Goal: Task Accomplishment & Management: Manage account settings

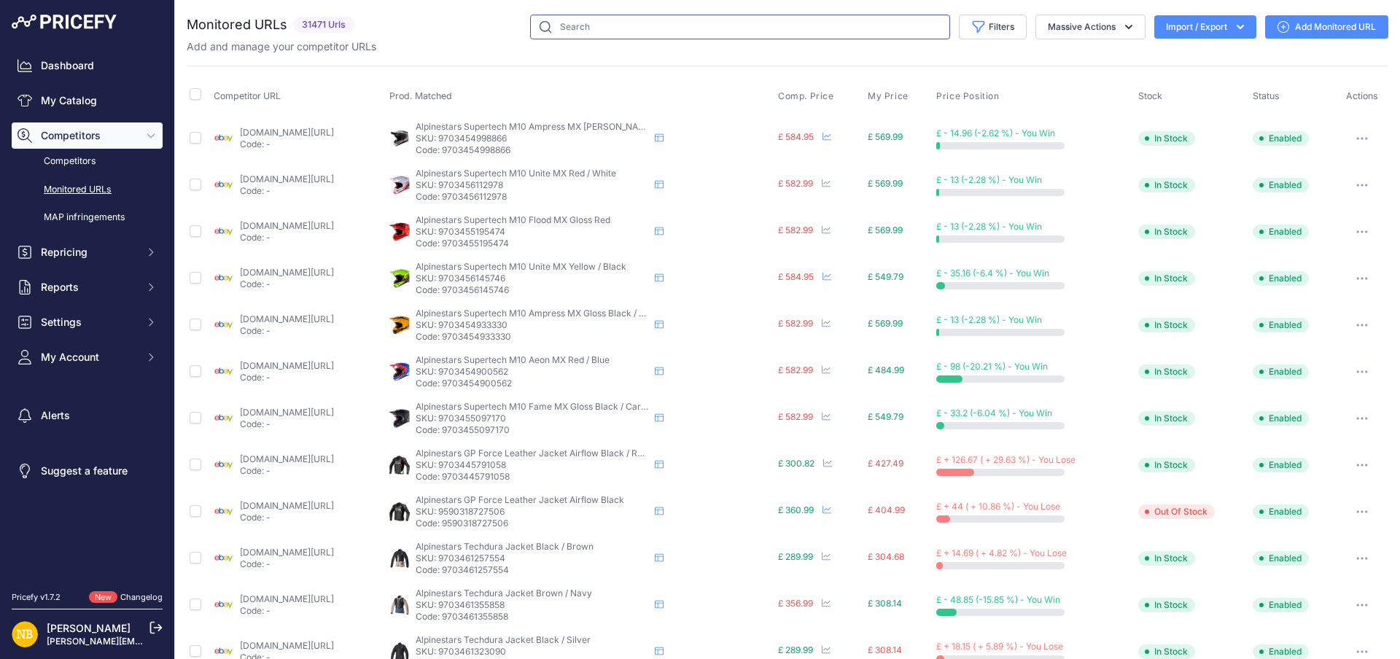
click at [546, 22] on input "text" at bounding box center [740, 27] width 420 height 25
paste input "9703607009618"
type input "9703607009618"
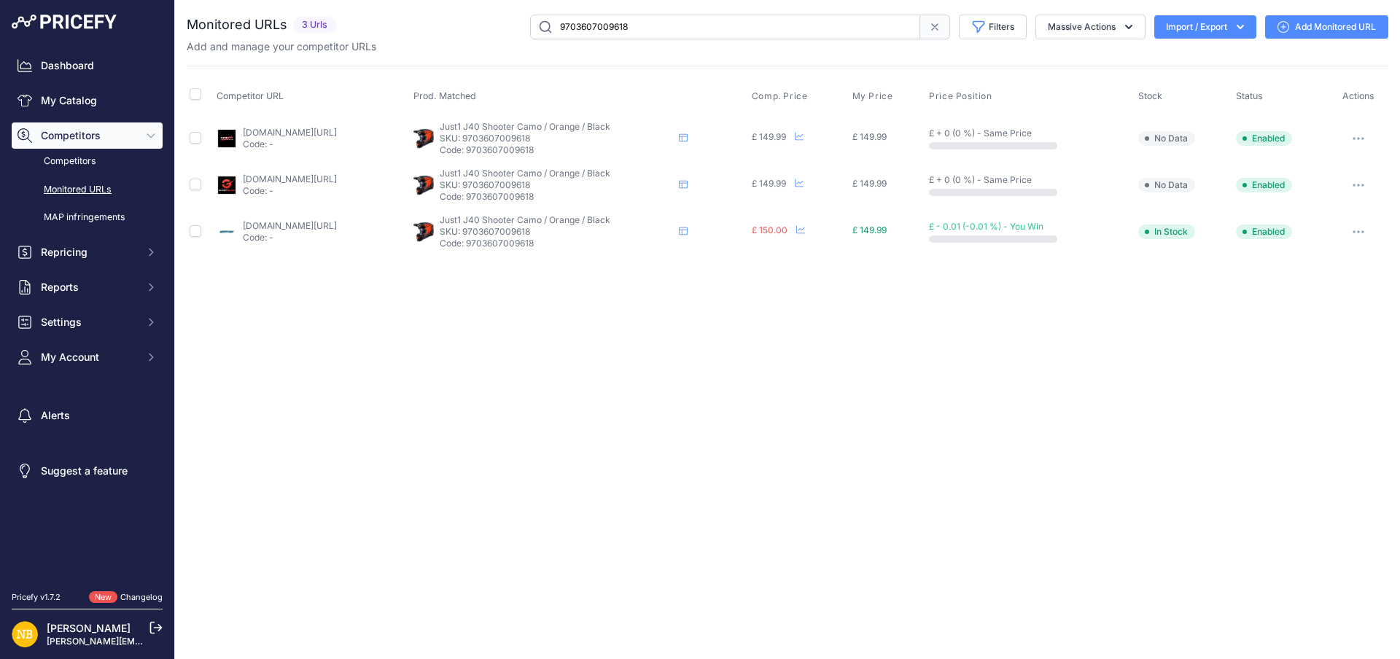
click at [1355, 184] on icon "button" at bounding box center [1354, 184] width 1 height 1
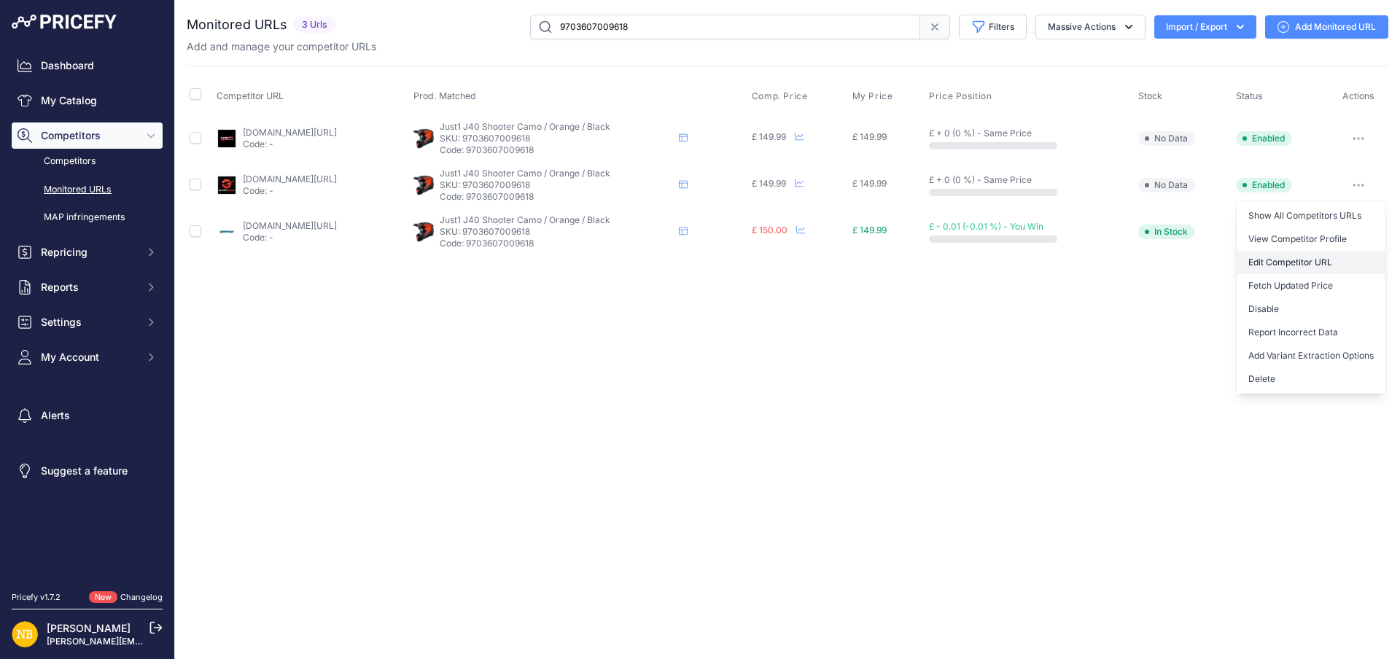
click at [1286, 267] on link "Edit Competitor URL" at bounding box center [1310, 262] width 149 height 23
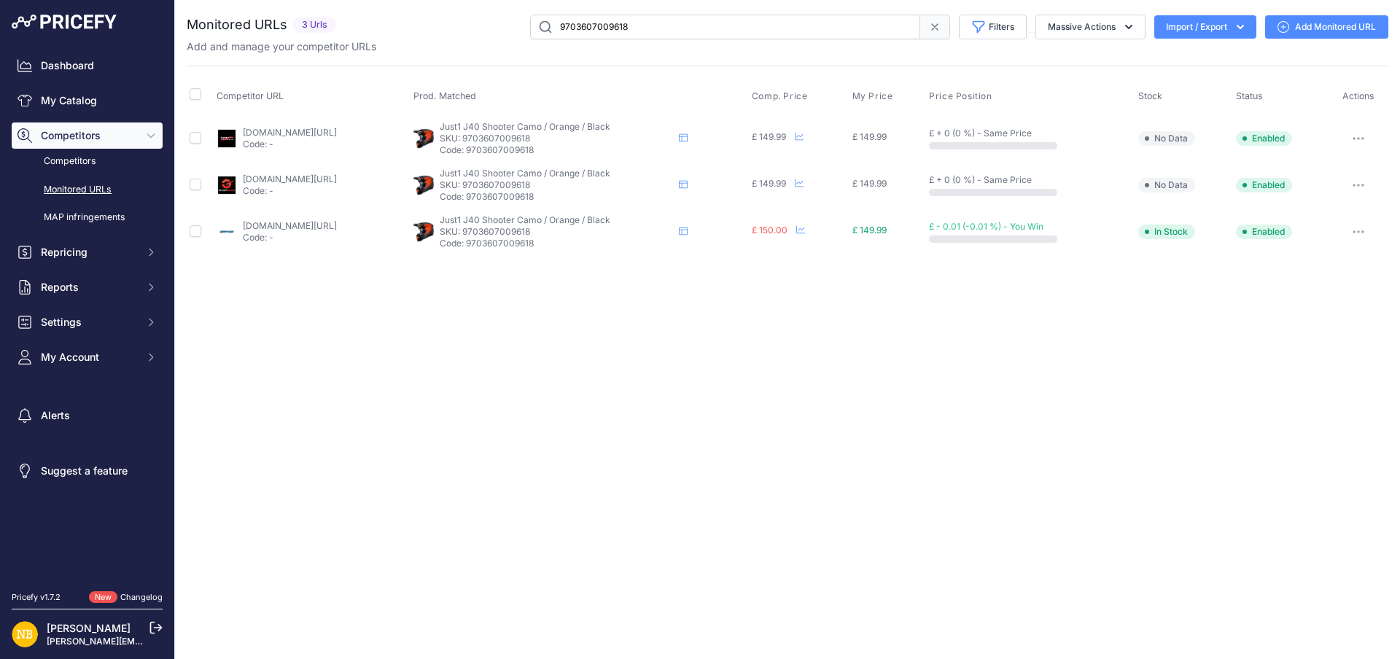
click at [640, 20] on input "9703607009618" at bounding box center [725, 27] width 390 height 25
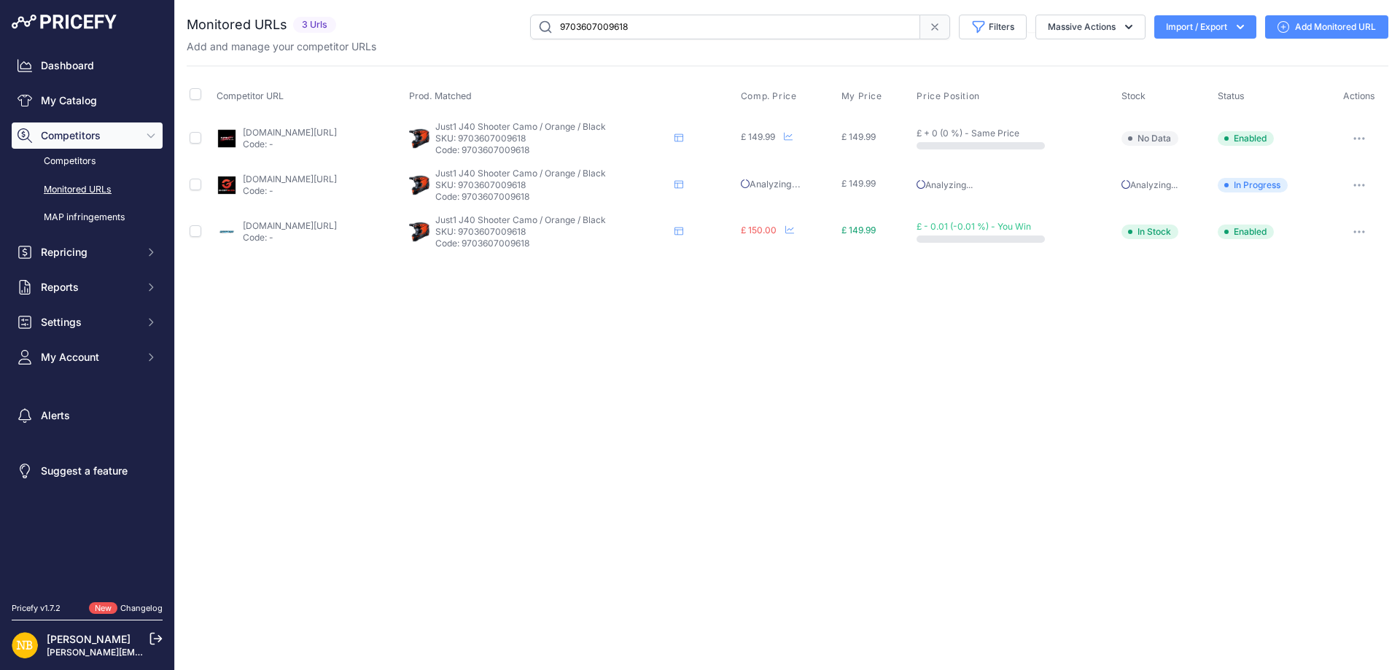
drag, startPoint x: 641, startPoint y: 22, endPoint x: 196, endPoint y: 18, distance: 444.7
click at [196, 18] on div "Monitored URLs 3 Urls" at bounding box center [787, 27] width 1201 height 25
paste input "97354536993"
type input "9973545369938"
